Goal: Check status: Check status

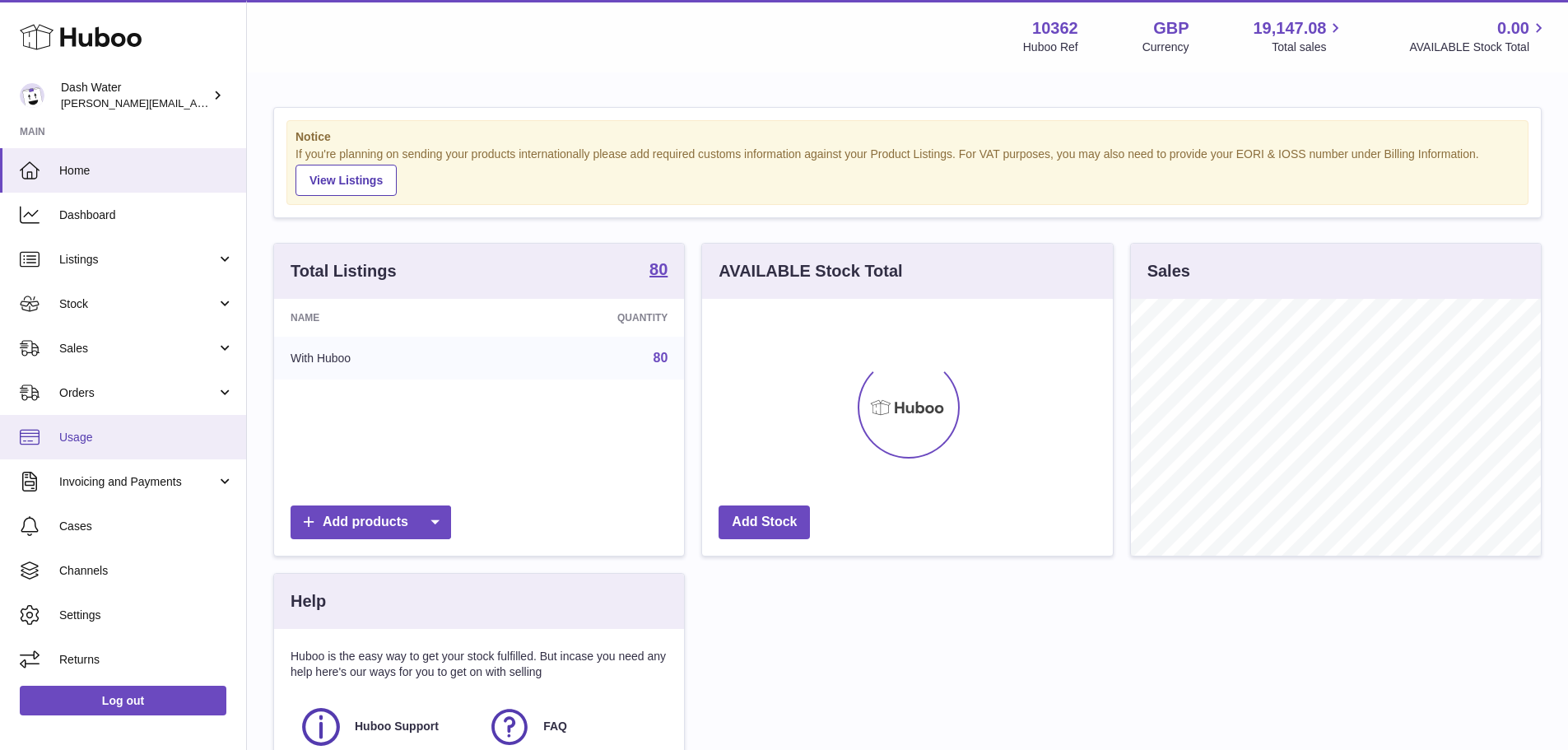
scroll to position [257, 411]
click at [104, 389] on span "Orders" at bounding box center [137, 393] width 157 height 15
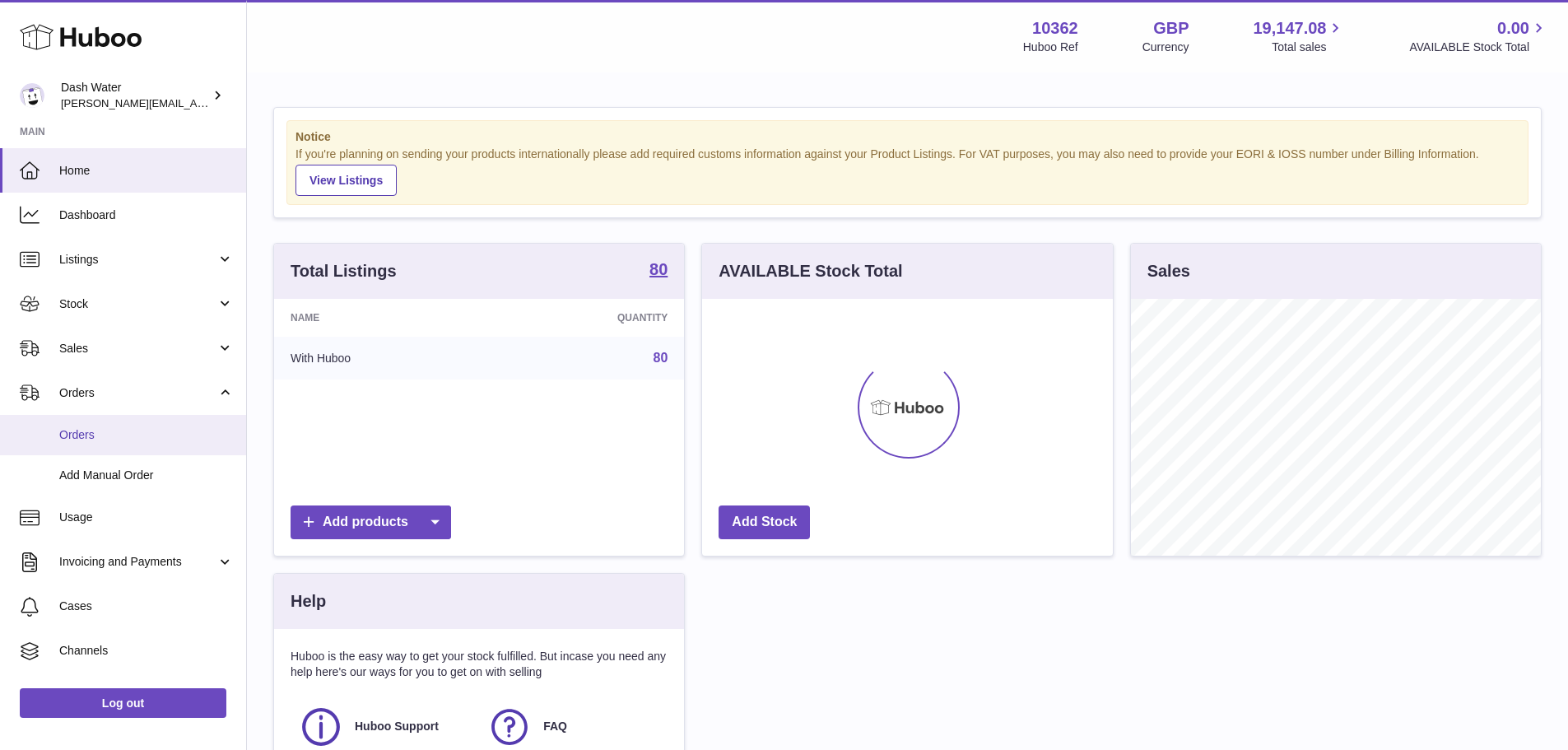
click at [91, 432] on span "Orders" at bounding box center [146, 435] width 174 height 15
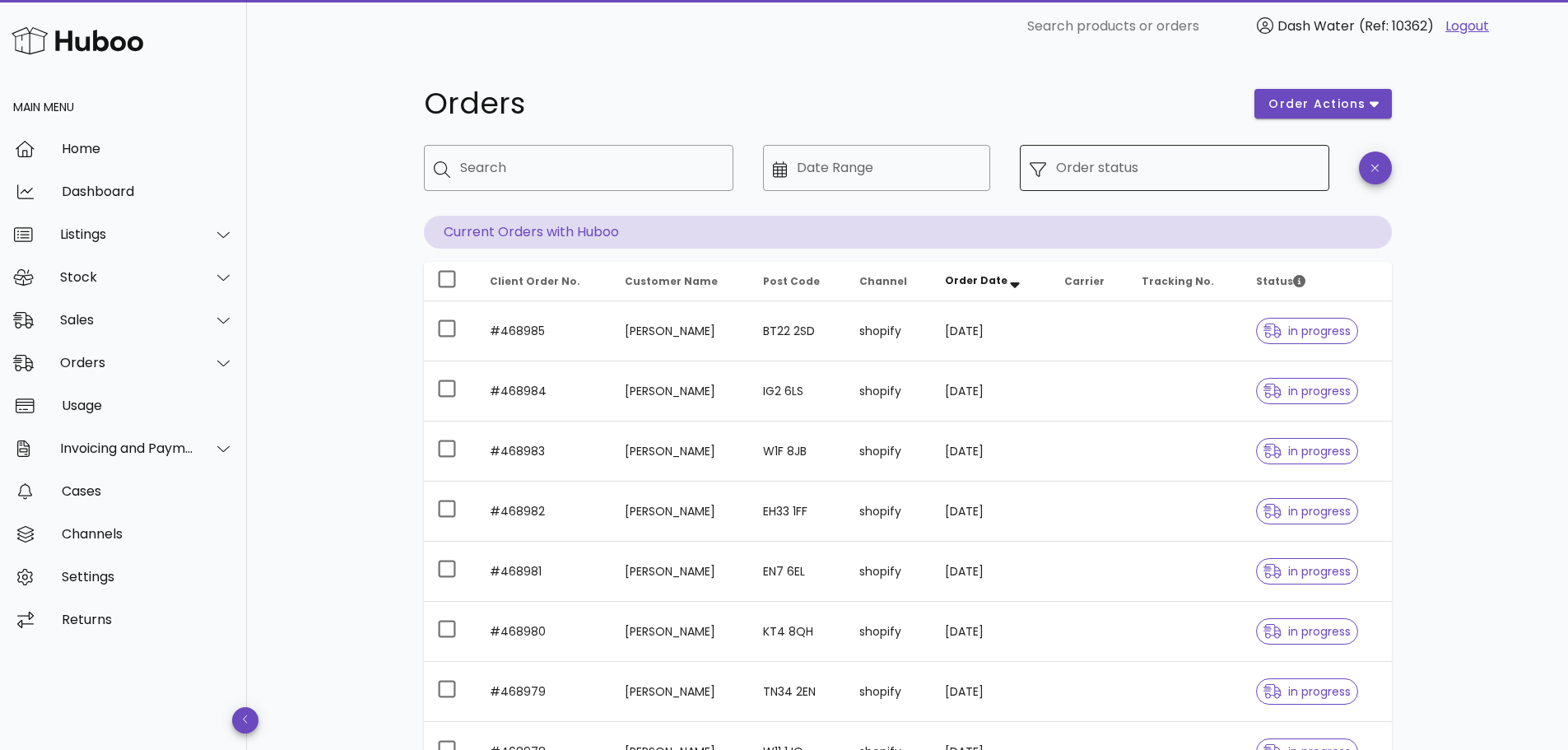
click at [1134, 176] on input "Order status" at bounding box center [1188, 167] width 263 height 27
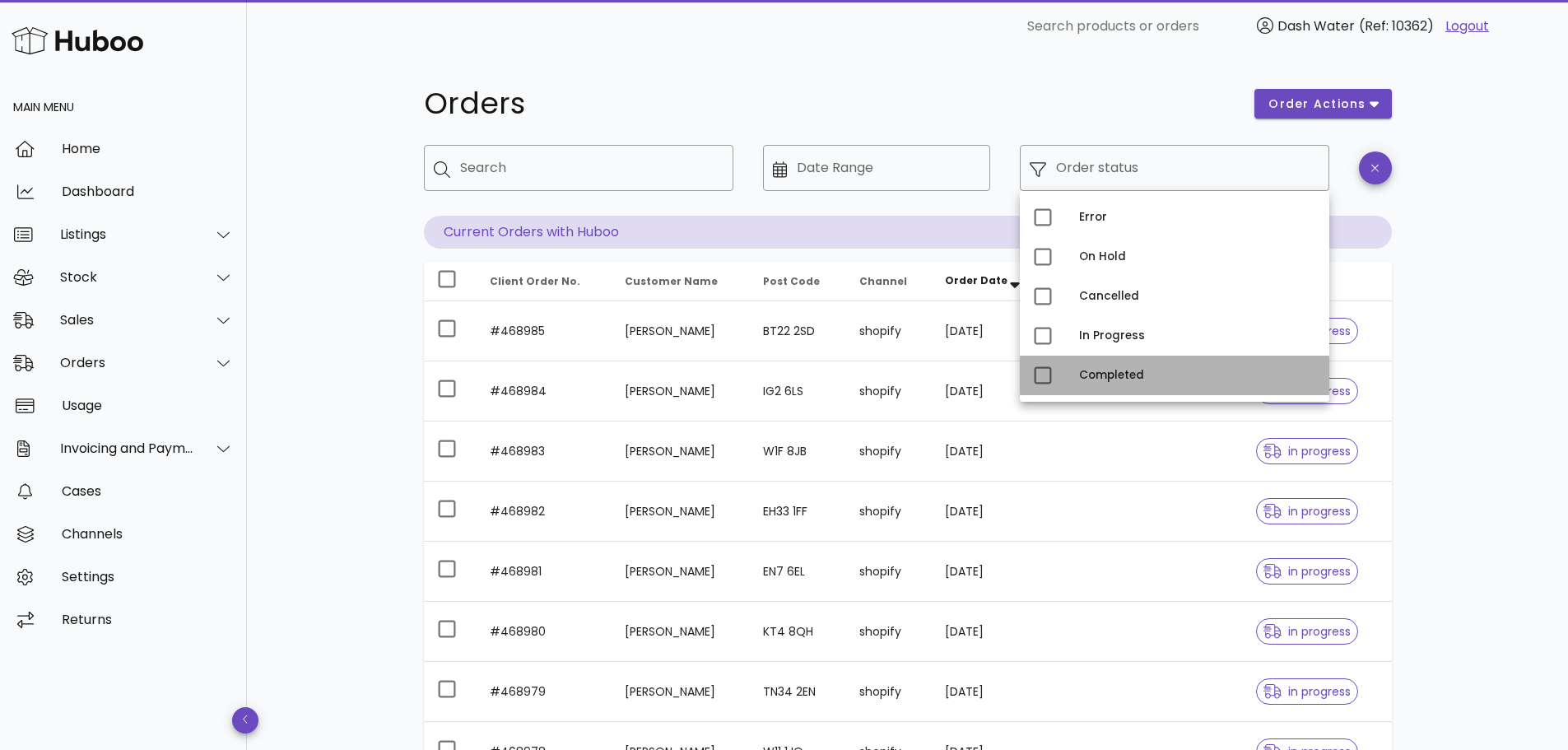
click at [1061, 376] on div "Completed" at bounding box center [1174, 375] width 310 height 39
type input "**********"
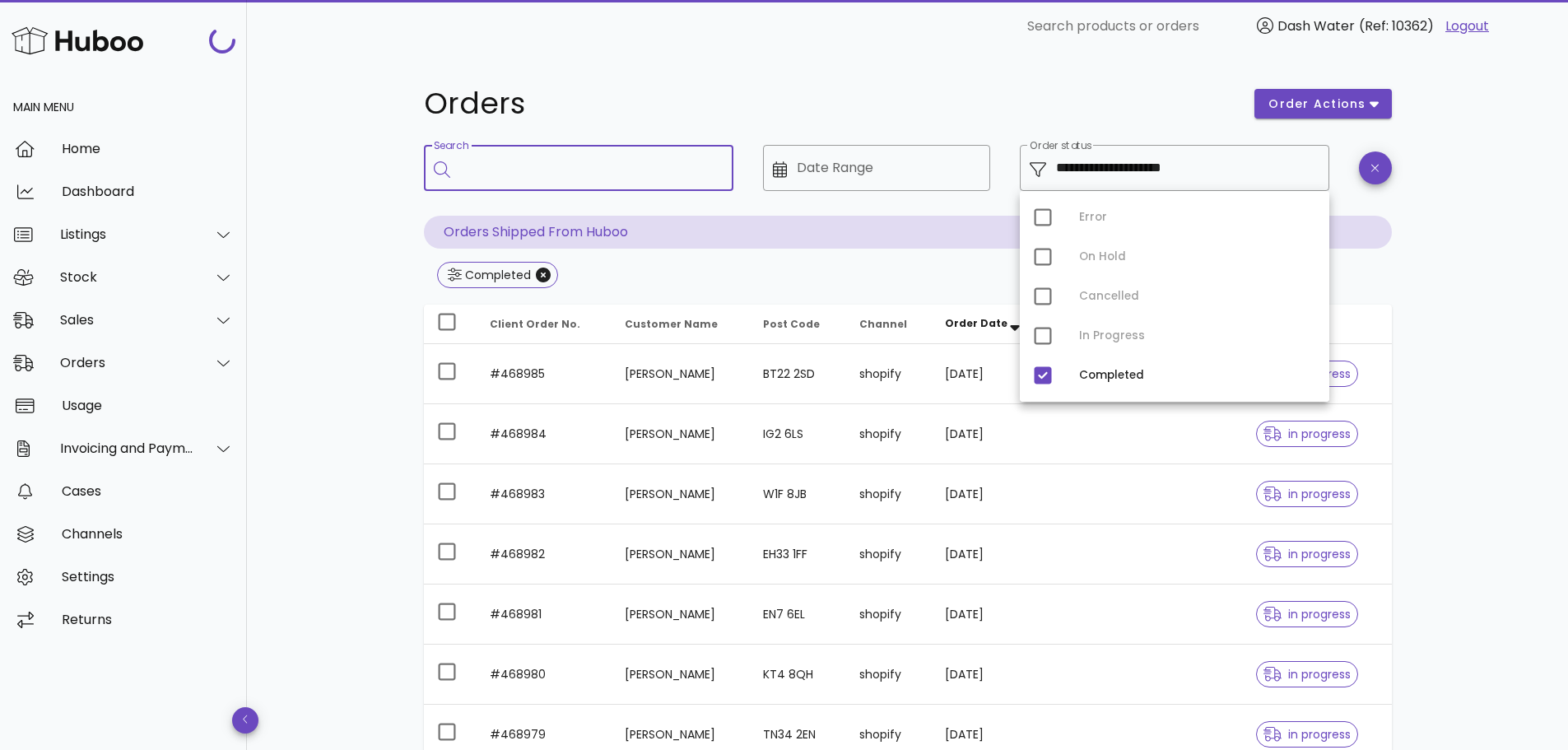
click at [658, 159] on input "Search" at bounding box center [590, 167] width 260 height 27
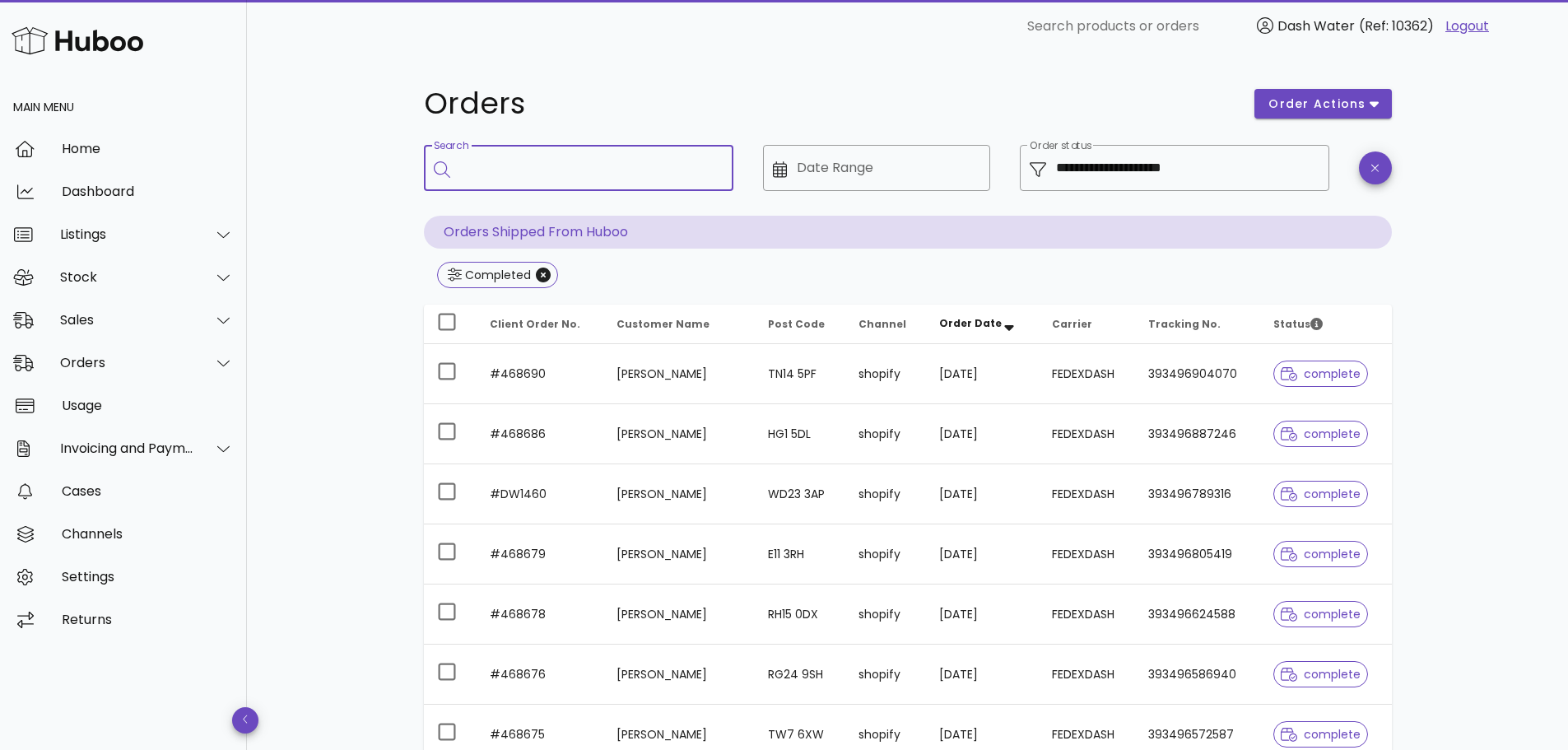
click at [489, 172] on input "Search" at bounding box center [590, 167] width 260 height 27
type input "*******"
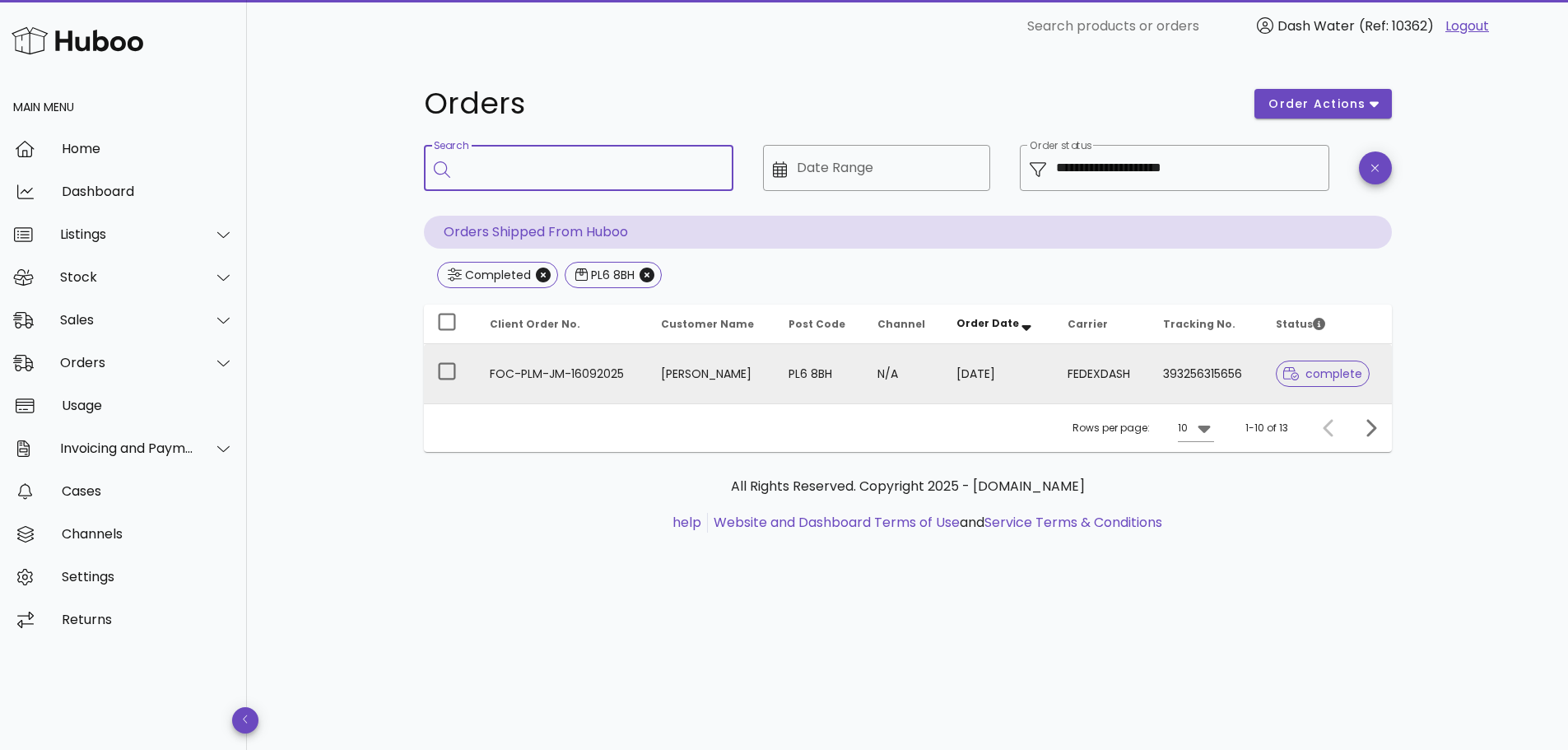
click at [834, 372] on td "PL6 8BH" at bounding box center [820, 373] width 89 height 59
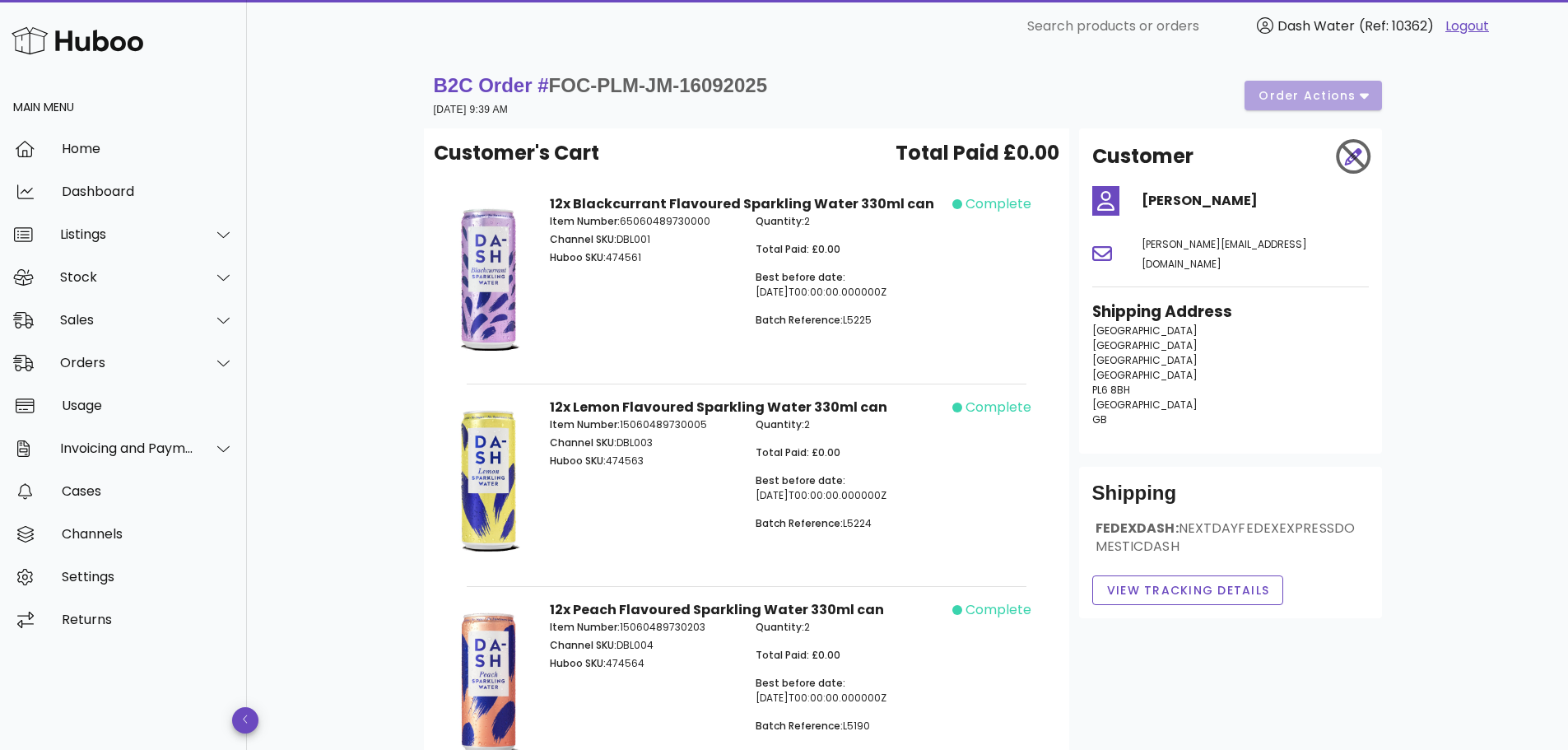
click at [1465, 24] on link "Logout" at bounding box center [1467, 26] width 44 height 20
